Goal: Information Seeking & Learning: Learn about a topic

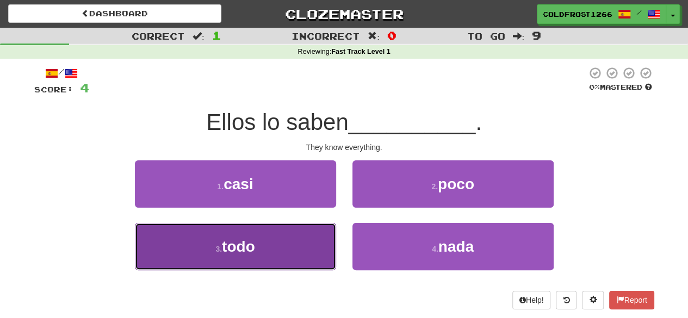
click at [278, 240] on button "3 . todo" at bounding box center [235, 246] width 201 height 47
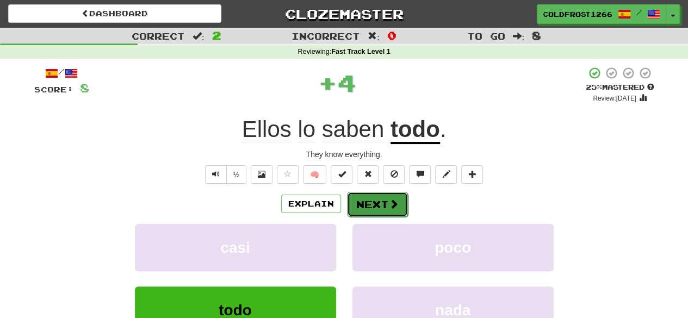
click at [339, 206] on span at bounding box center [394, 204] width 10 height 10
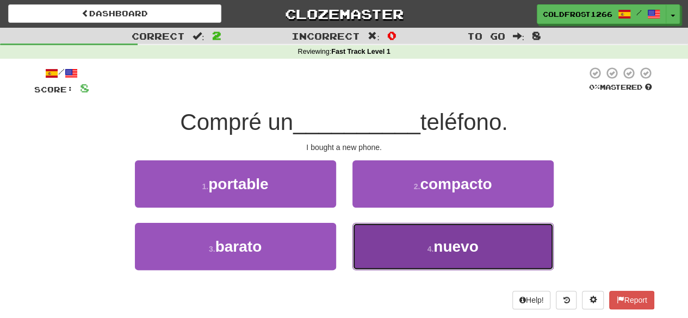
click at [339, 256] on button "4 . nuevo" at bounding box center [452, 246] width 201 height 47
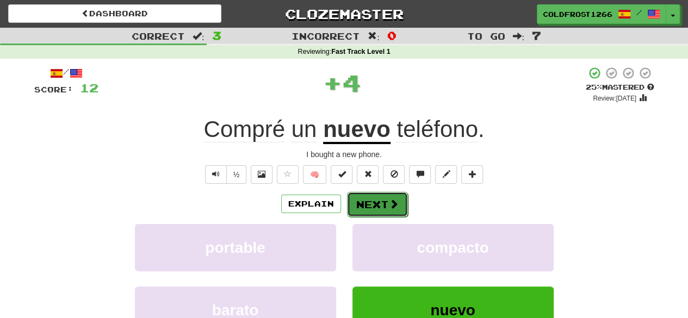
click at [339, 206] on span at bounding box center [394, 204] width 10 height 10
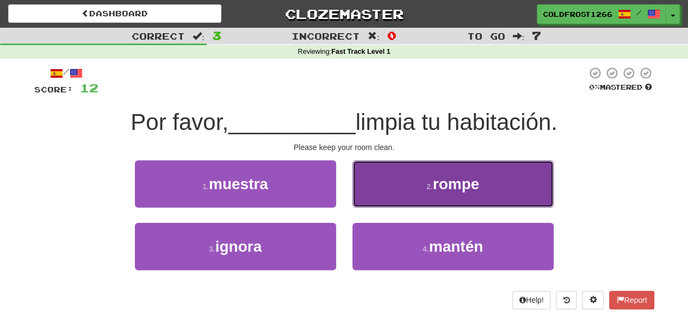
click at [339, 184] on span "rompe" at bounding box center [456, 184] width 47 height 17
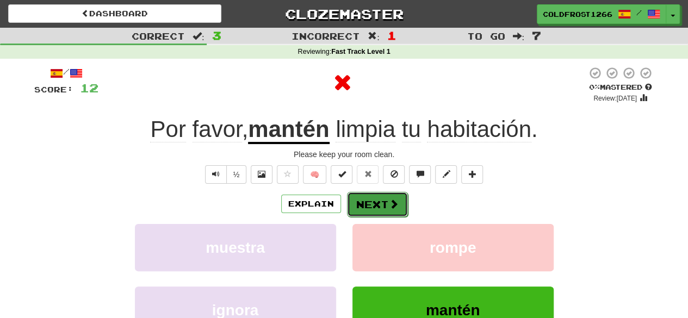
click at [339, 205] on span at bounding box center [394, 204] width 10 height 10
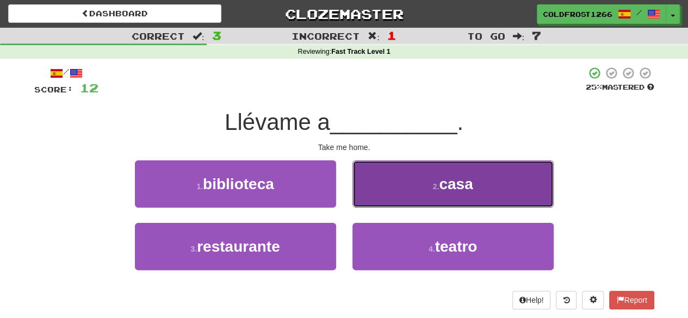
click at [339, 180] on button "2 . casa" at bounding box center [452, 183] width 201 height 47
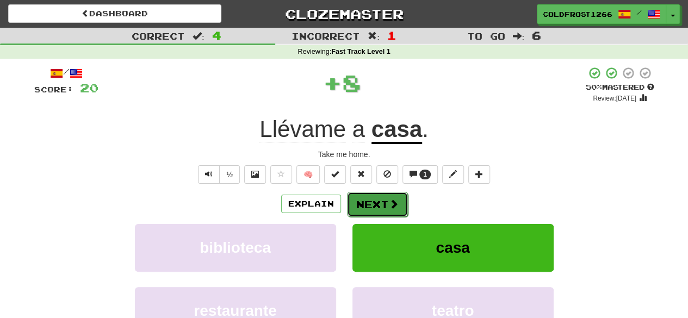
click at [339, 206] on button "Next" at bounding box center [377, 204] width 61 height 25
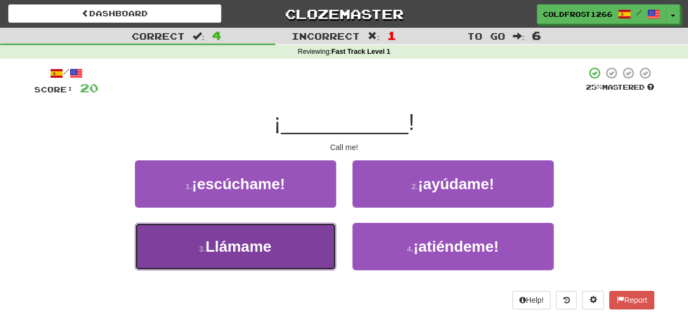
click at [294, 251] on button "3 . Llámame" at bounding box center [235, 246] width 201 height 47
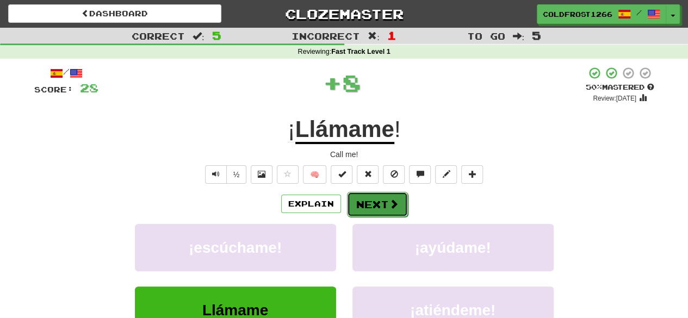
click at [339, 197] on button "Next" at bounding box center [377, 204] width 61 height 25
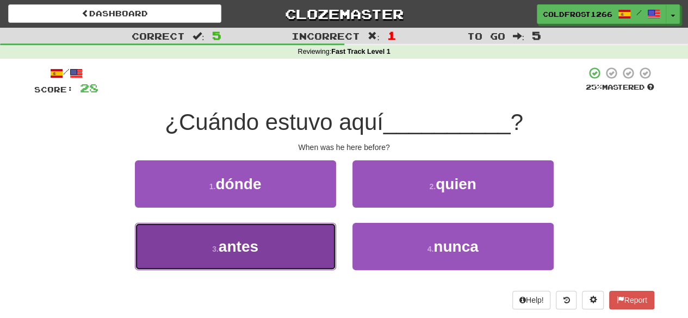
click at [309, 258] on button "3 . antes" at bounding box center [235, 246] width 201 height 47
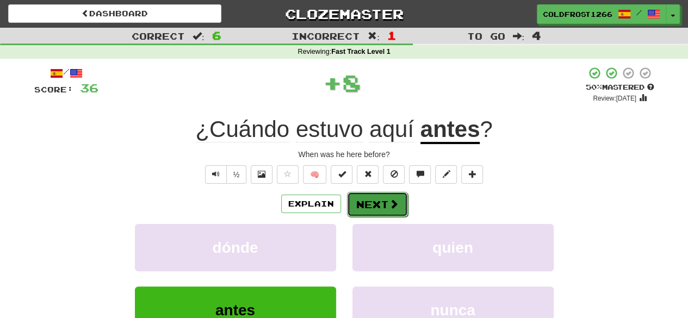
click at [339, 206] on button "Next" at bounding box center [377, 204] width 61 height 25
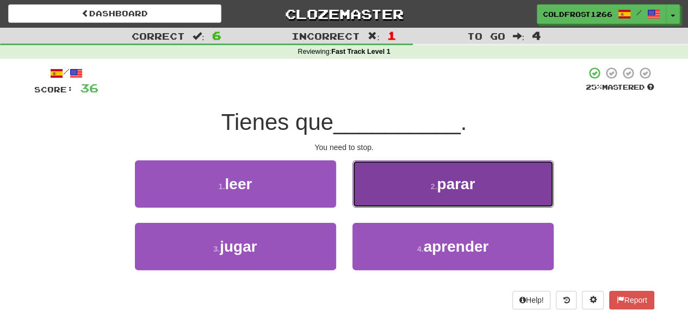
click at [339, 193] on button "2 . parar" at bounding box center [452, 183] width 201 height 47
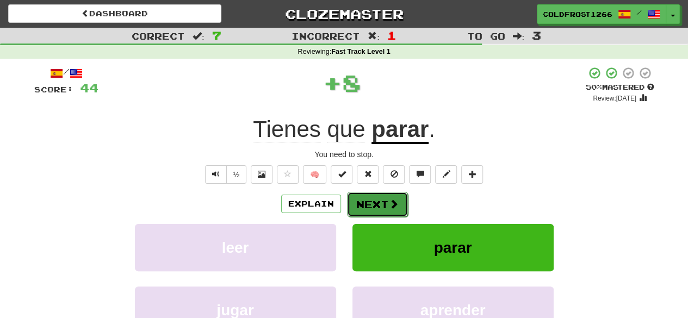
click at [339, 202] on span at bounding box center [394, 204] width 10 height 10
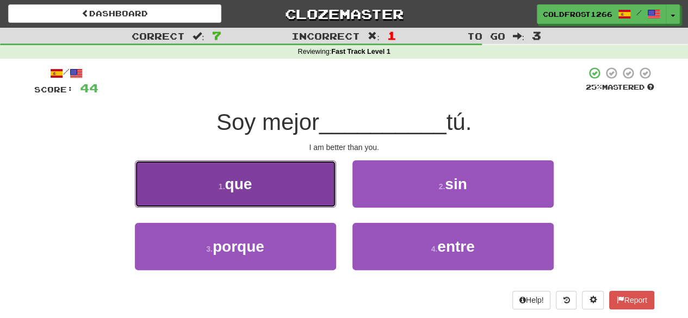
click at [298, 179] on button "1 . que" at bounding box center [235, 183] width 201 height 47
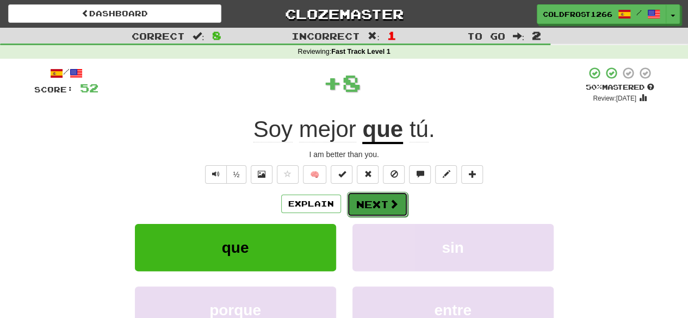
click at [339, 204] on button "Next" at bounding box center [377, 204] width 61 height 25
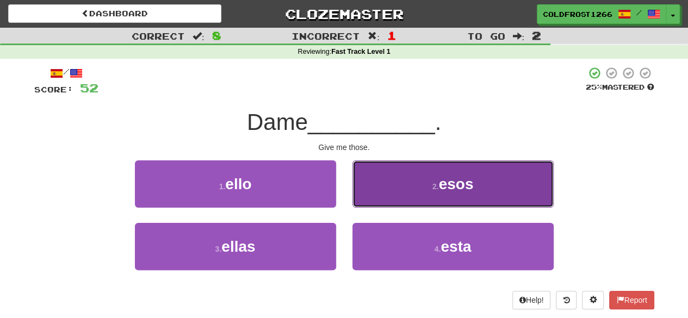
click at [339, 181] on button "2 . esos" at bounding box center [452, 183] width 201 height 47
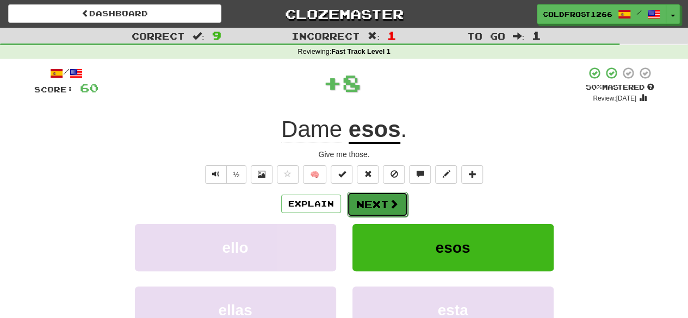
click at [339, 206] on button "Next" at bounding box center [377, 204] width 61 height 25
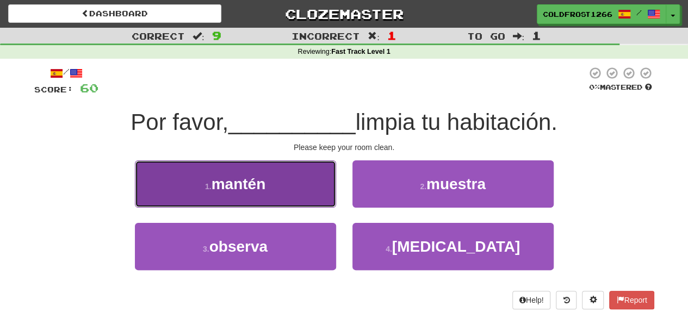
click at [304, 199] on button "1 . mantén" at bounding box center [235, 183] width 201 height 47
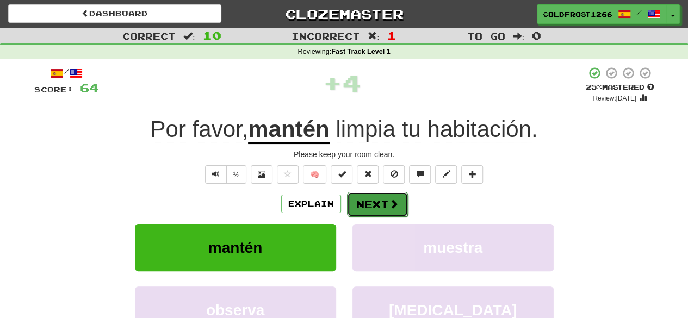
click at [339, 202] on button "Next" at bounding box center [377, 204] width 61 height 25
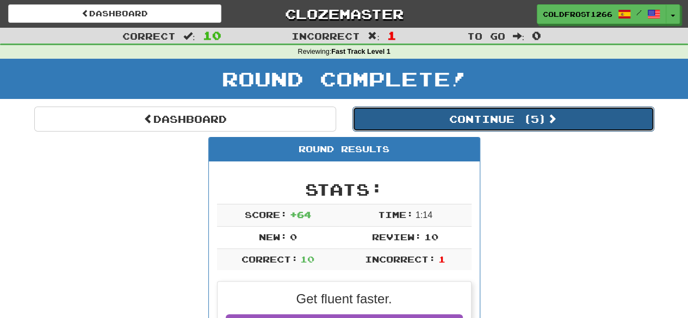
click at [339, 121] on button "Continue ( 5 )" at bounding box center [503, 119] width 302 height 25
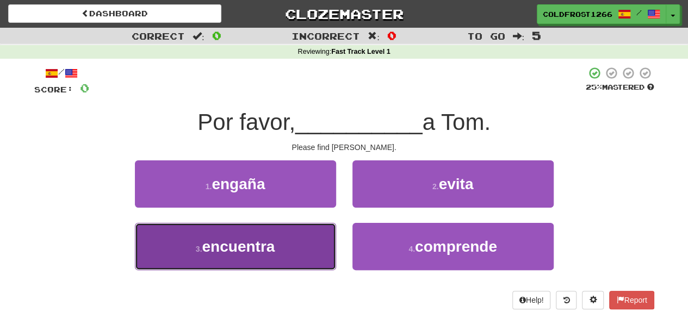
click at [320, 237] on button "3 . encuentra" at bounding box center [235, 246] width 201 height 47
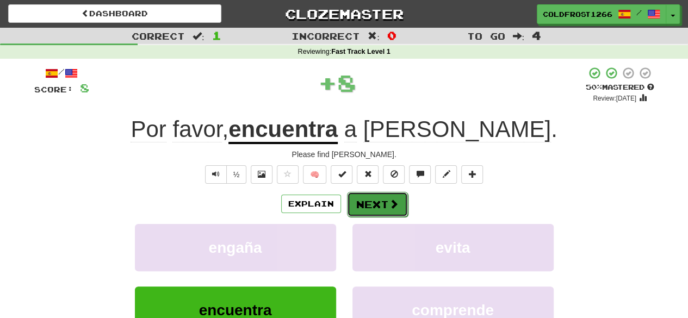
click at [339, 199] on span at bounding box center [394, 204] width 10 height 10
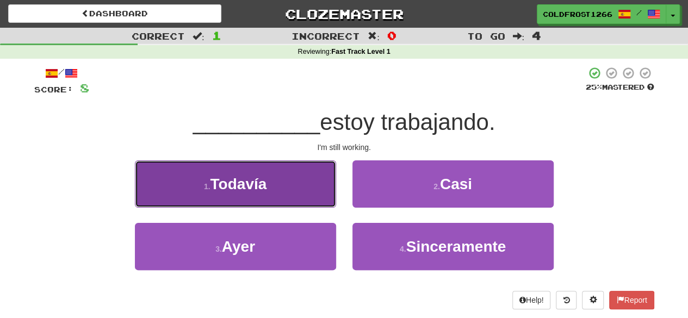
click at [299, 164] on button "1 . Todavía" at bounding box center [235, 183] width 201 height 47
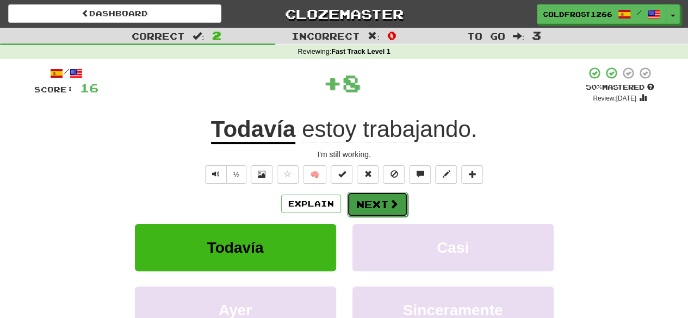
click at [339, 199] on button "Next" at bounding box center [377, 204] width 61 height 25
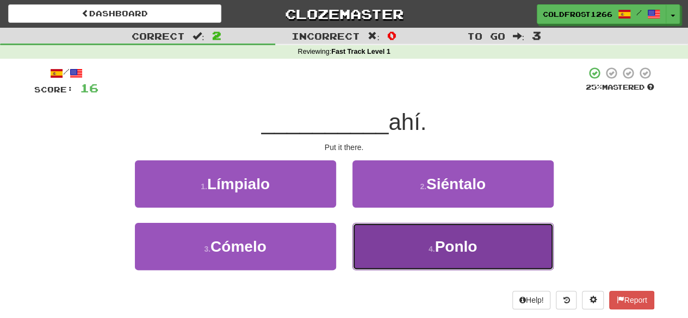
click at [339, 248] on button "4 . Ponlo" at bounding box center [452, 246] width 201 height 47
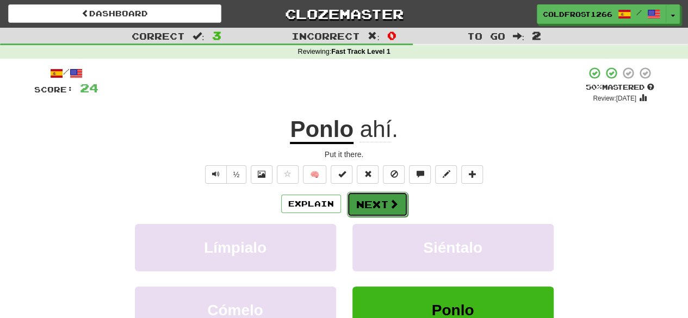
click at [339, 201] on button "Next" at bounding box center [377, 204] width 61 height 25
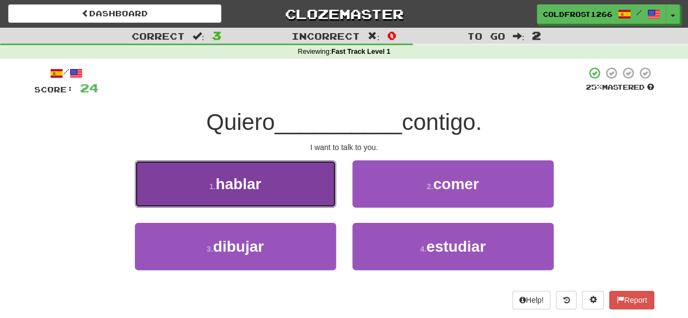
click at [237, 190] on span "hablar" at bounding box center [238, 184] width 46 height 17
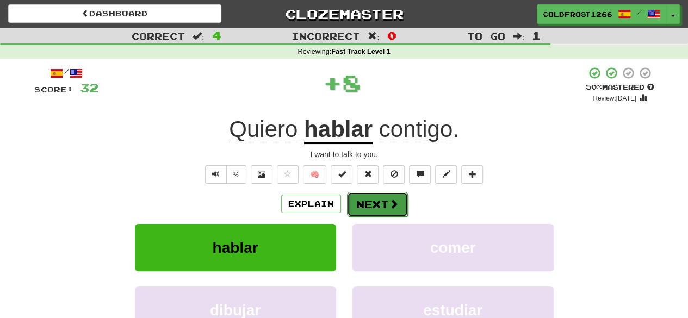
click at [339, 206] on button "Next" at bounding box center [377, 204] width 61 height 25
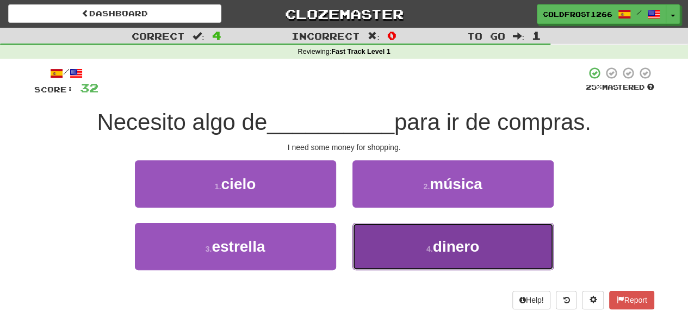
click at [339, 242] on button "4 . dinero" at bounding box center [452, 246] width 201 height 47
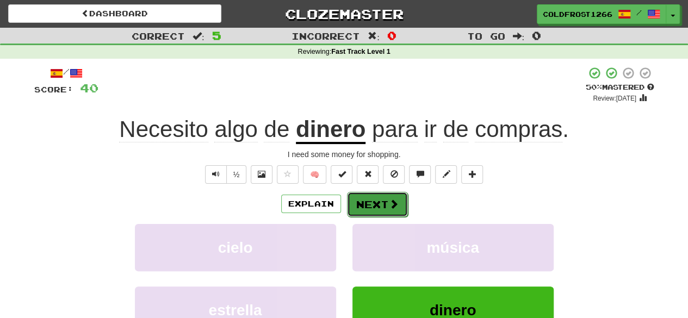
click at [339, 208] on button "Next" at bounding box center [377, 204] width 61 height 25
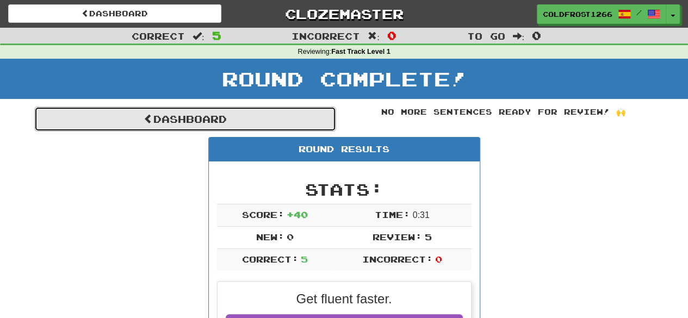
click at [231, 131] on link "Dashboard" at bounding box center [185, 119] width 302 height 25
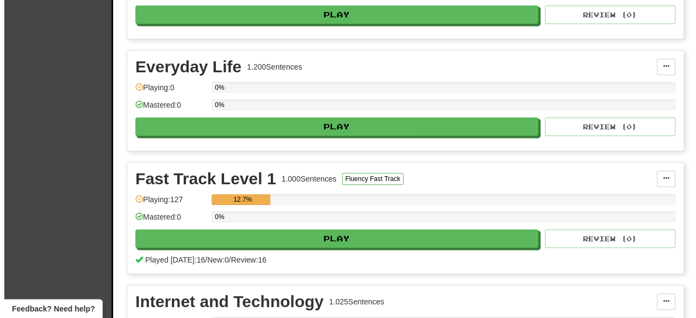
scroll to position [335, 0]
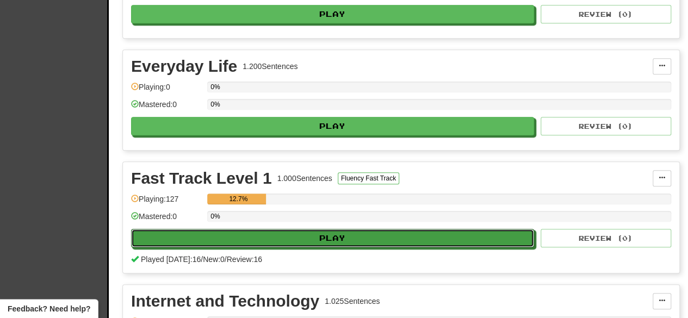
click at [476, 232] on button "Play" at bounding box center [332, 238] width 403 height 18
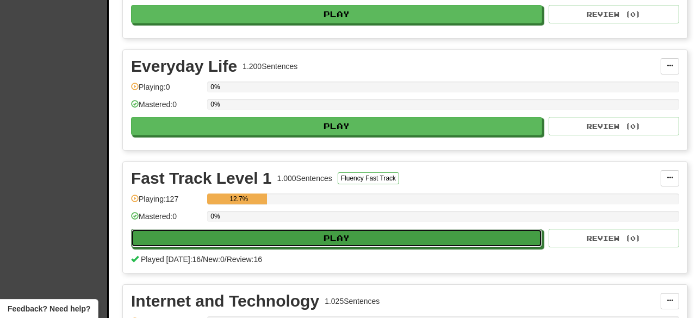
select select "**"
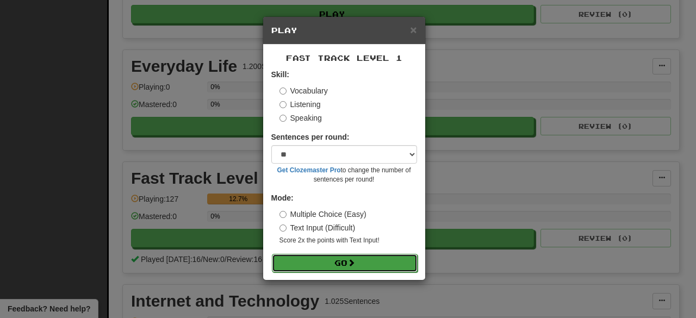
click at [382, 265] on button "Go" at bounding box center [345, 263] width 146 height 18
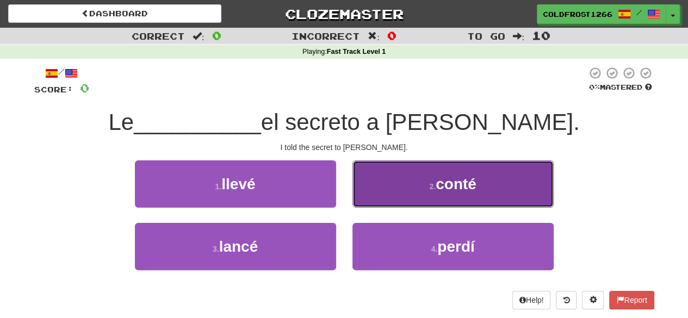
click at [387, 204] on button "2 . [PERSON_NAME]" at bounding box center [452, 183] width 201 height 47
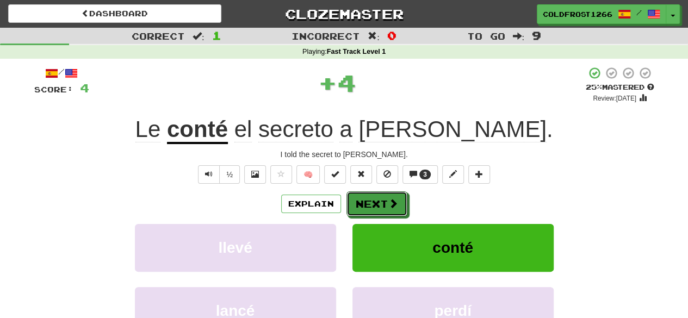
click at [388, 204] on span at bounding box center [393, 204] width 10 height 10
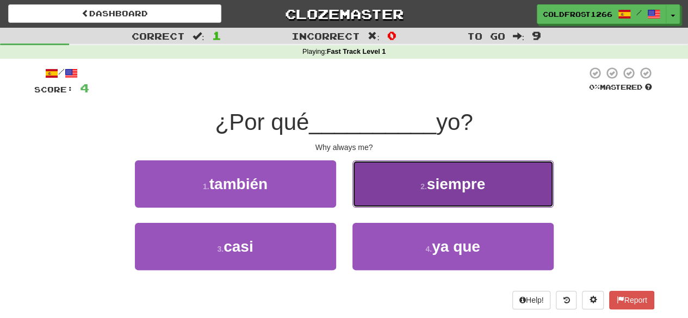
click at [395, 171] on button "2 . siempre" at bounding box center [452, 183] width 201 height 47
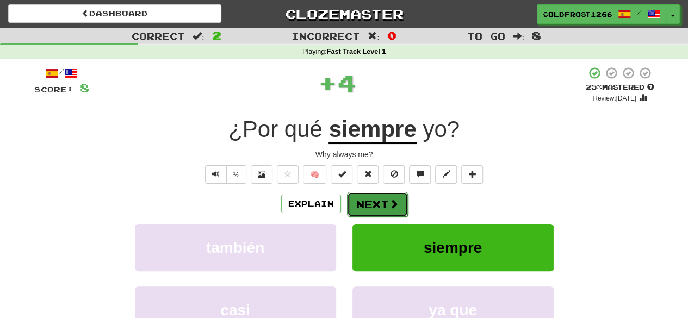
click at [391, 208] on span at bounding box center [394, 204] width 10 height 10
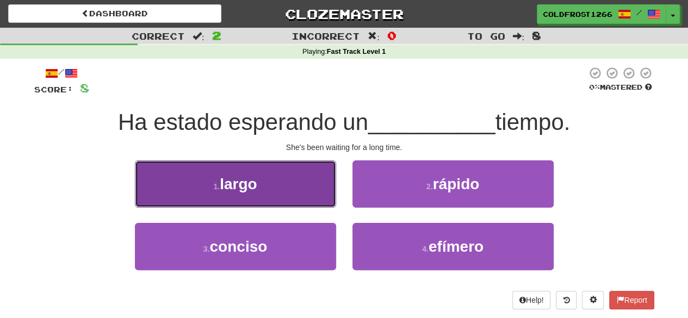
click at [313, 174] on button "1 . largo" at bounding box center [235, 183] width 201 height 47
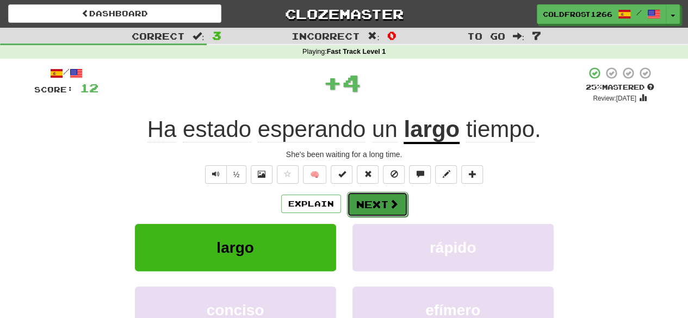
click at [384, 206] on button "Next" at bounding box center [377, 204] width 61 height 25
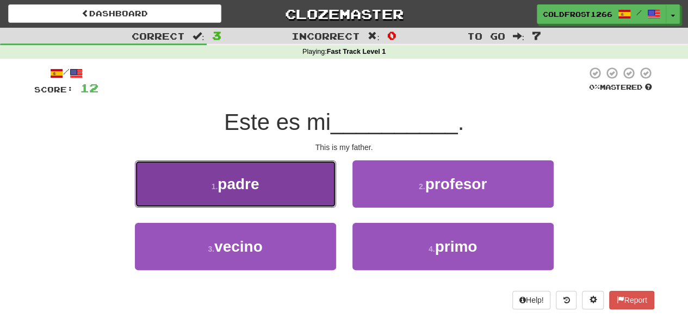
click at [321, 170] on button "1 . padre" at bounding box center [235, 183] width 201 height 47
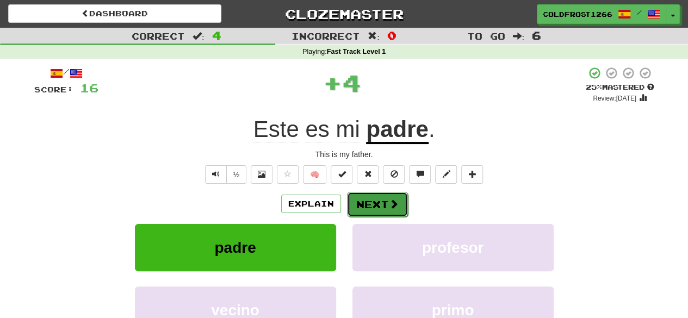
click at [395, 202] on span at bounding box center [394, 204] width 10 height 10
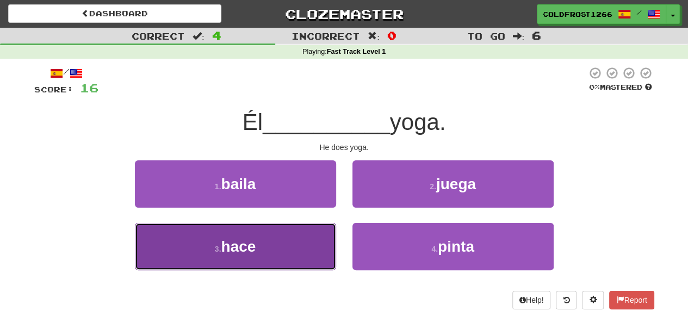
click at [273, 239] on button "3 . hace" at bounding box center [235, 246] width 201 height 47
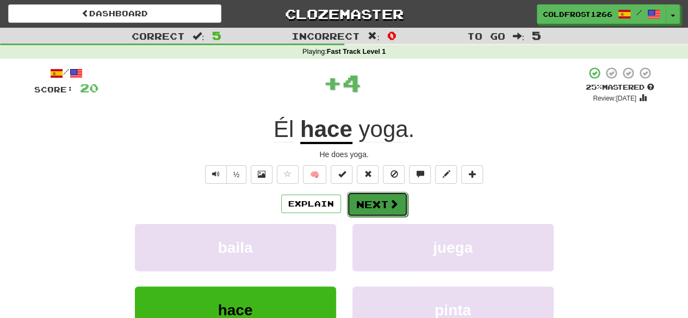
click at [395, 202] on span at bounding box center [394, 204] width 10 height 10
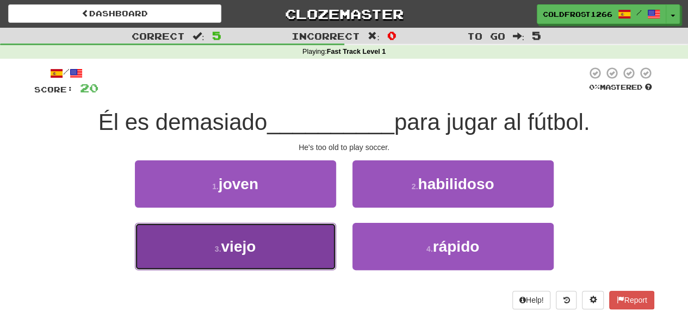
click at [302, 248] on button "3 . viejo" at bounding box center [235, 246] width 201 height 47
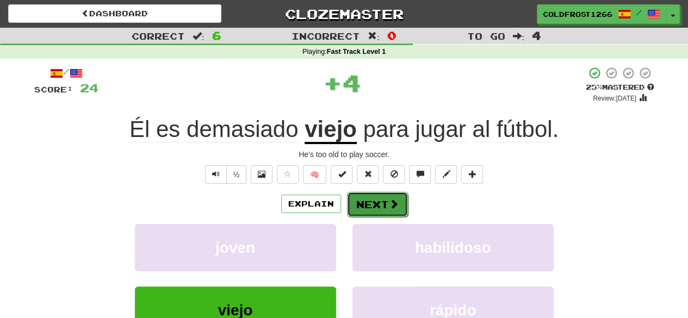
click at [383, 200] on button "Next" at bounding box center [377, 204] width 61 height 25
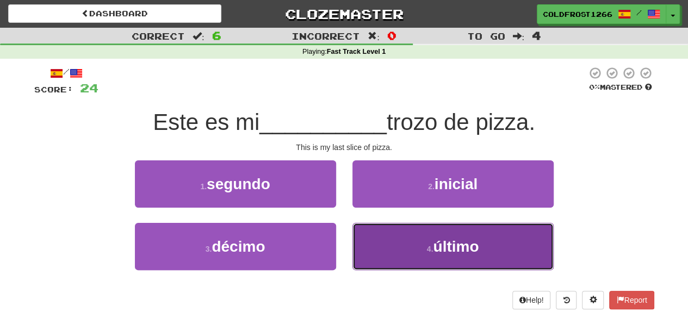
click at [411, 269] on button "4 . último" at bounding box center [452, 246] width 201 height 47
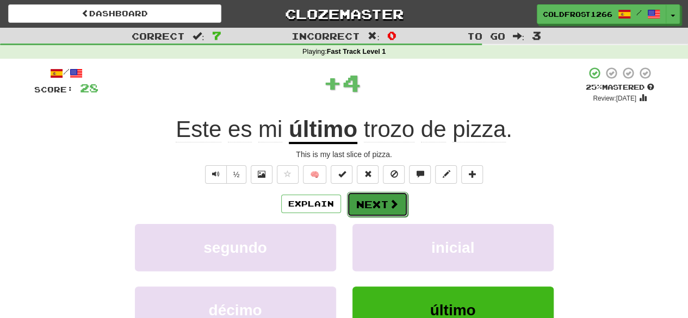
click at [384, 206] on button "Next" at bounding box center [377, 204] width 61 height 25
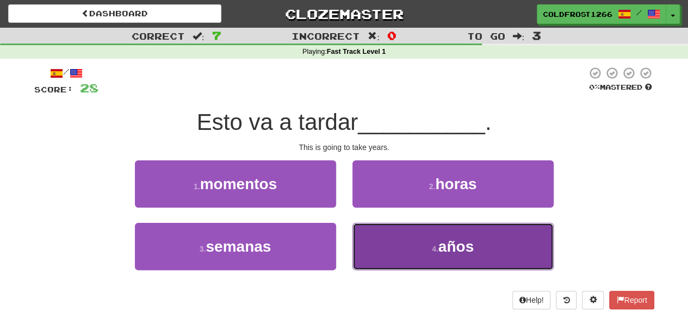
click at [440, 262] on button "4 . años" at bounding box center [452, 246] width 201 height 47
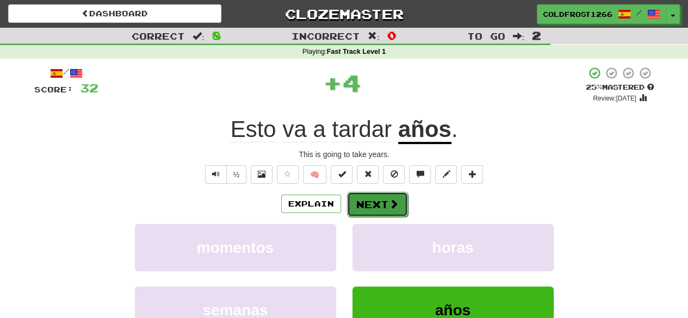
click at [391, 204] on span at bounding box center [394, 204] width 10 height 10
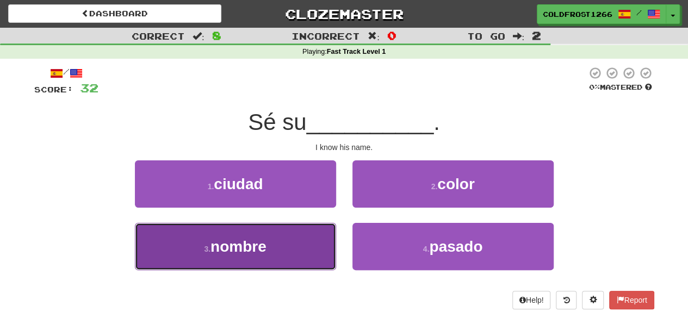
click at [285, 263] on button "3 . nombre" at bounding box center [235, 246] width 201 height 47
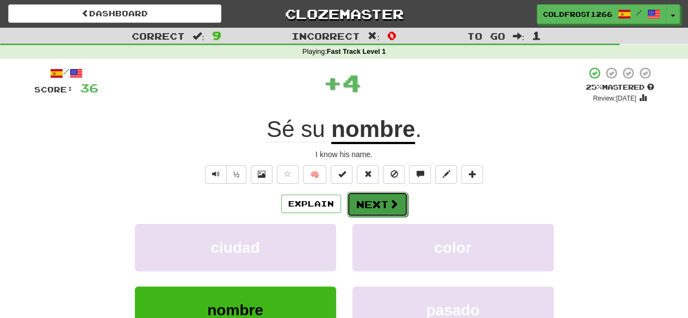
click at [392, 205] on span at bounding box center [394, 204] width 10 height 10
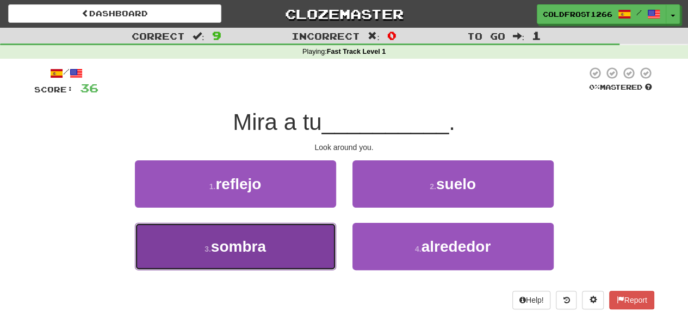
click at [309, 244] on button "3 . sombra" at bounding box center [235, 246] width 201 height 47
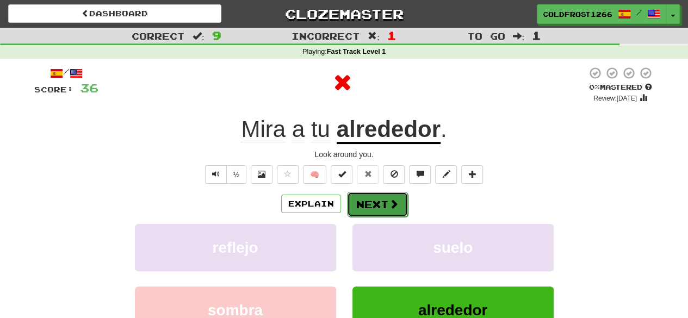
click at [395, 207] on span at bounding box center [394, 204] width 10 height 10
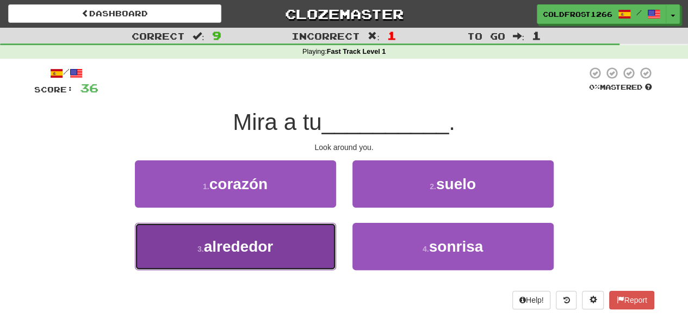
click at [307, 256] on button "3 . alrededor" at bounding box center [235, 246] width 201 height 47
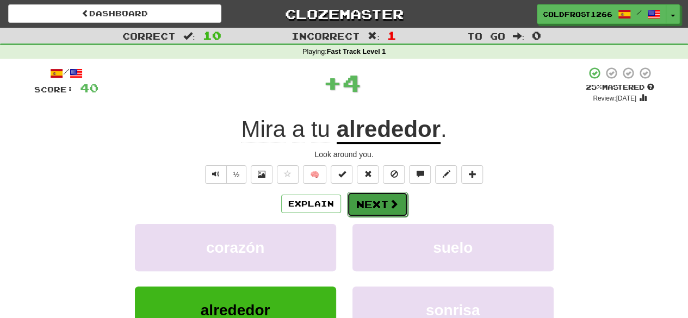
click at [389, 207] on span at bounding box center [394, 204] width 10 height 10
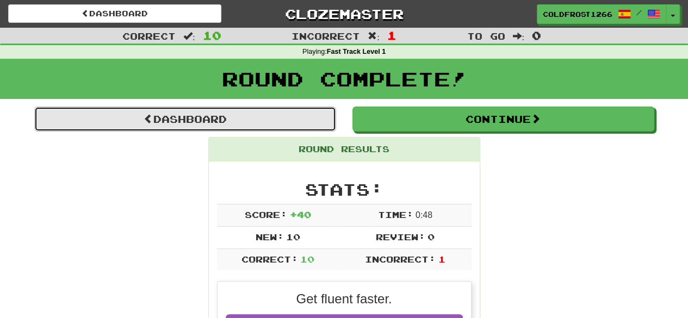
click at [238, 128] on link "Dashboard" at bounding box center [185, 119] width 302 height 25
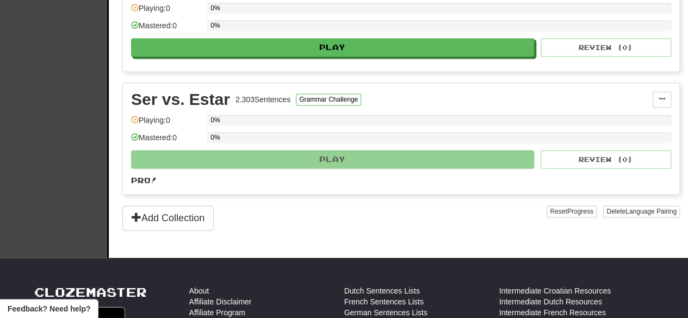
scroll to position [760, 0]
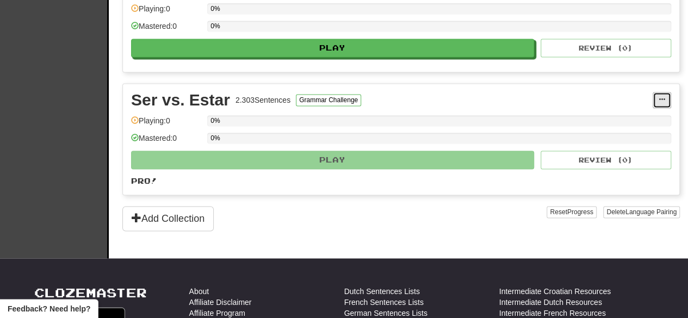
click at [660, 96] on span at bounding box center [662, 99] width 7 height 7
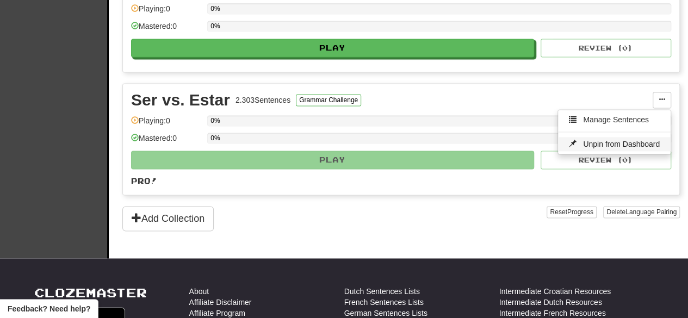
click at [618, 140] on span "Unpin from Dashboard" at bounding box center [621, 144] width 77 height 9
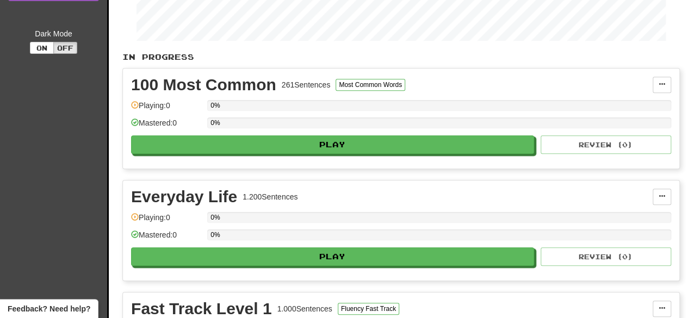
scroll to position [203, 0]
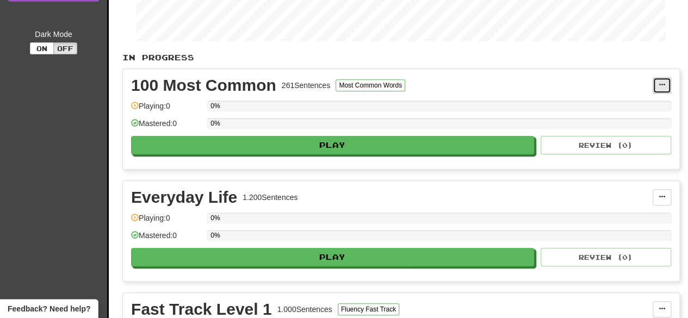
click at [669, 79] on button at bounding box center [662, 85] width 18 height 16
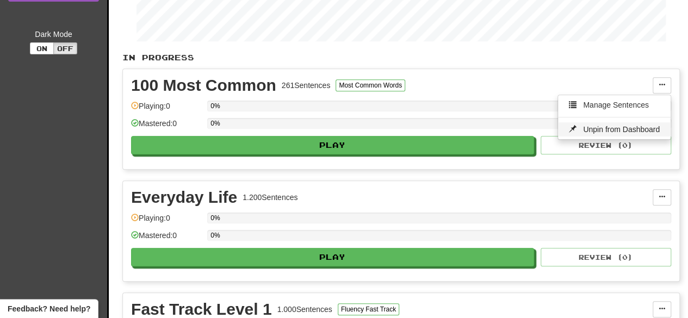
click at [635, 129] on span "Unpin from Dashboard" at bounding box center [621, 129] width 77 height 9
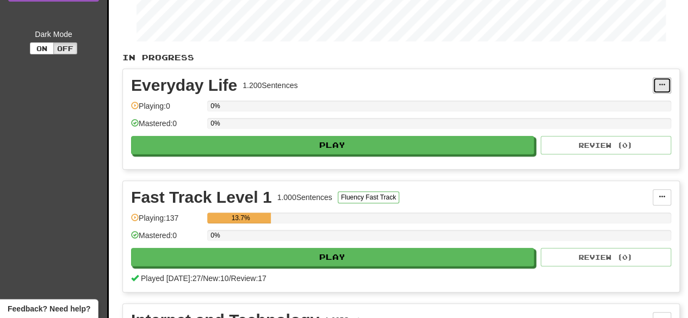
click at [662, 86] on button at bounding box center [662, 85] width 18 height 16
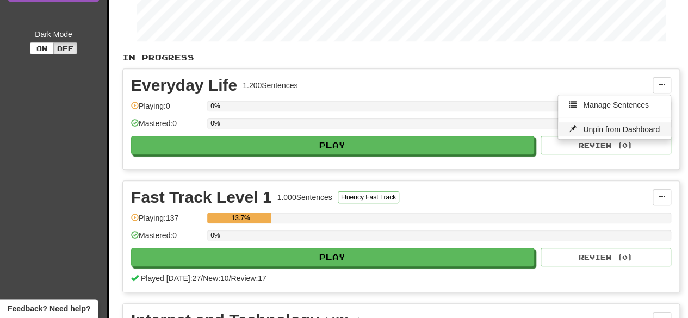
click at [642, 129] on span "Unpin from Dashboard" at bounding box center [621, 129] width 77 height 9
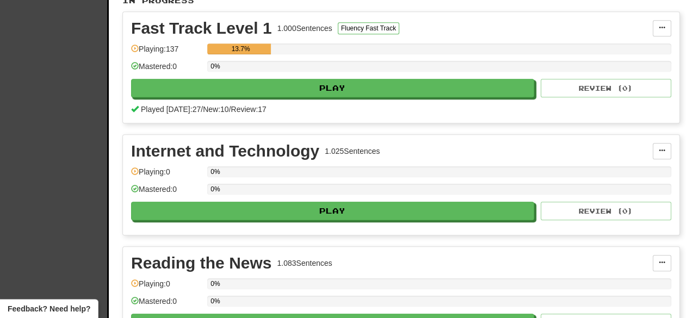
scroll to position [261, 0]
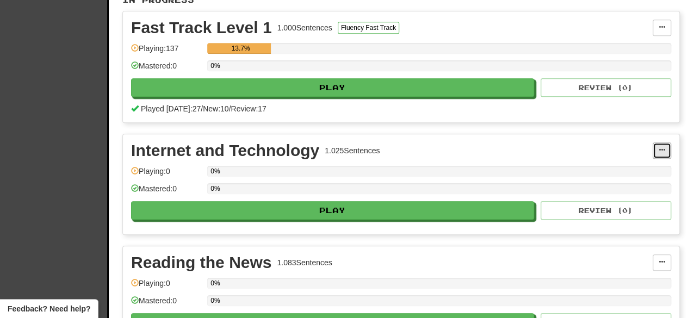
click at [664, 147] on span at bounding box center [662, 150] width 7 height 7
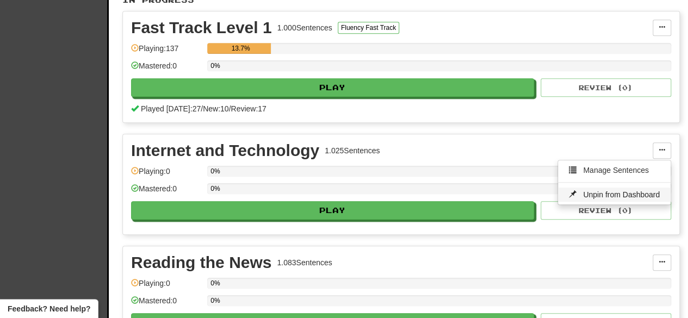
click at [648, 188] on link "Unpin from Dashboard" at bounding box center [614, 195] width 113 height 14
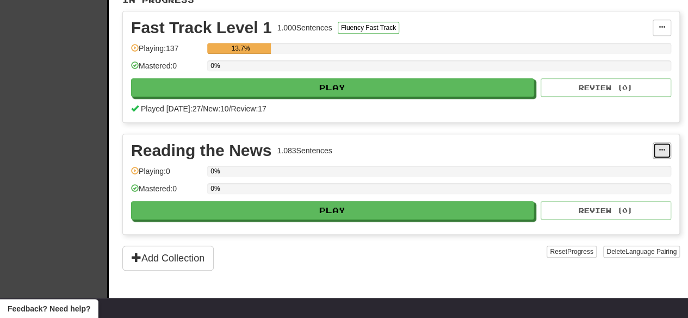
click at [663, 151] on button at bounding box center [662, 151] width 18 height 16
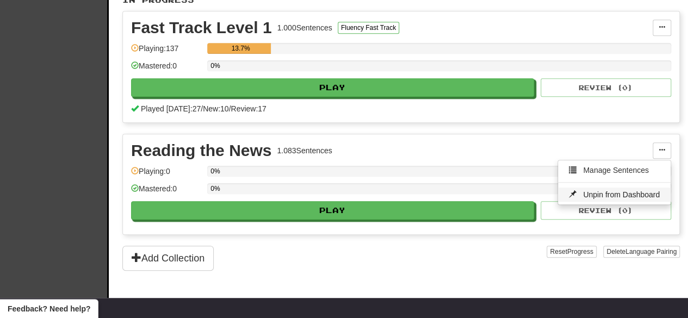
click at [653, 196] on link "Unpin from Dashboard" at bounding box center [614, 195] width 113 height 14
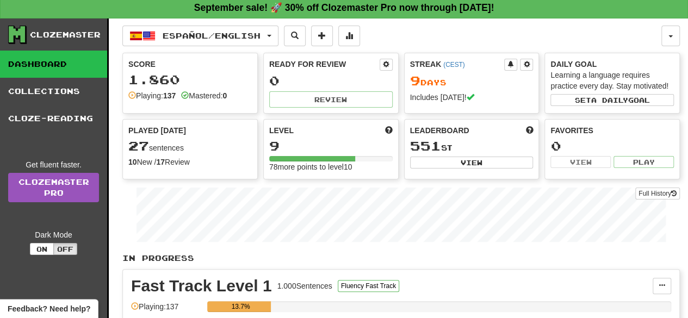
scroll to position [0, 0]
